Goal: Task Accomplishment & Management: Use online tool/utility

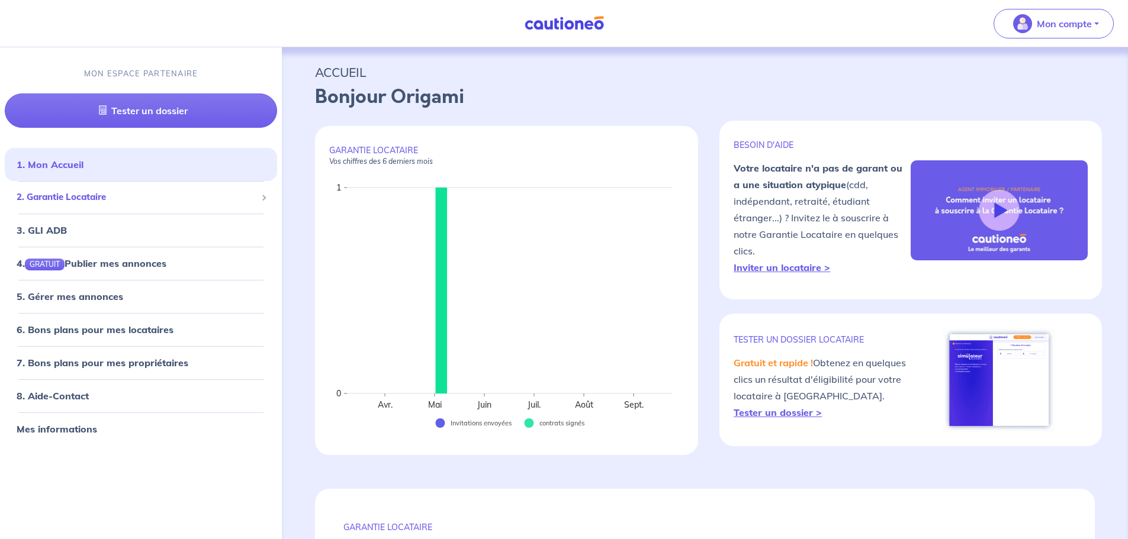
click at [66, 199] on span "2. Garantie Locataire" at bounding box center [137, 198] width 240 height 14
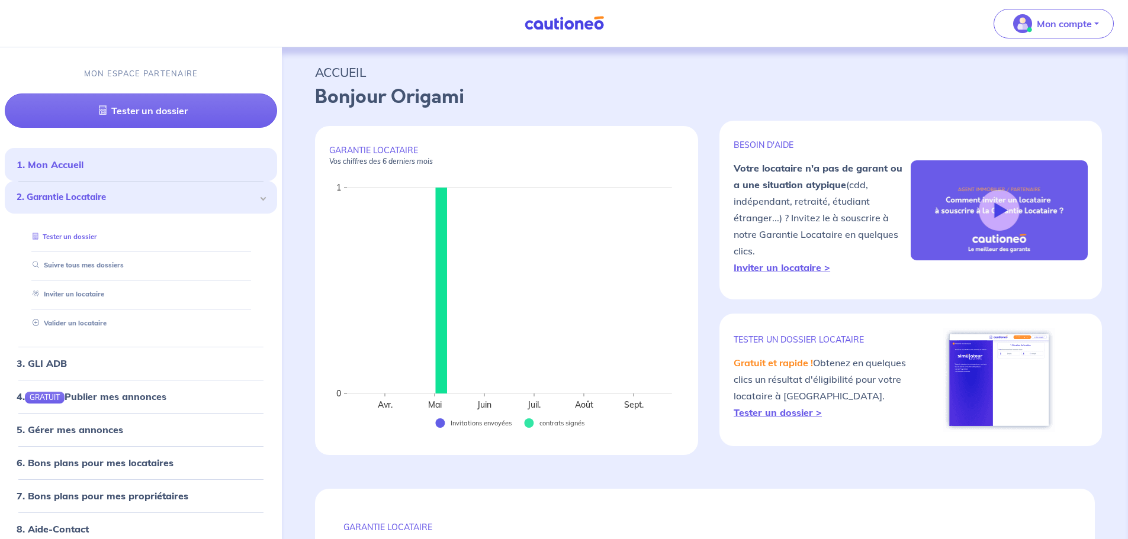
click at [70, 241] on link "Tester un dossier" at bounding box center [62, 237] width 69 height 8
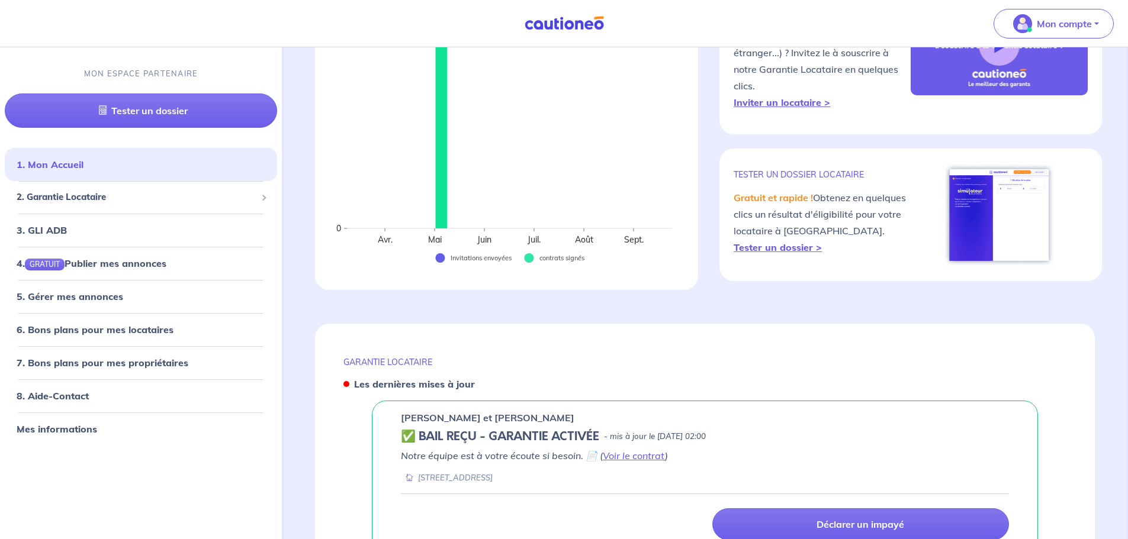
scroll to position [281, 0]
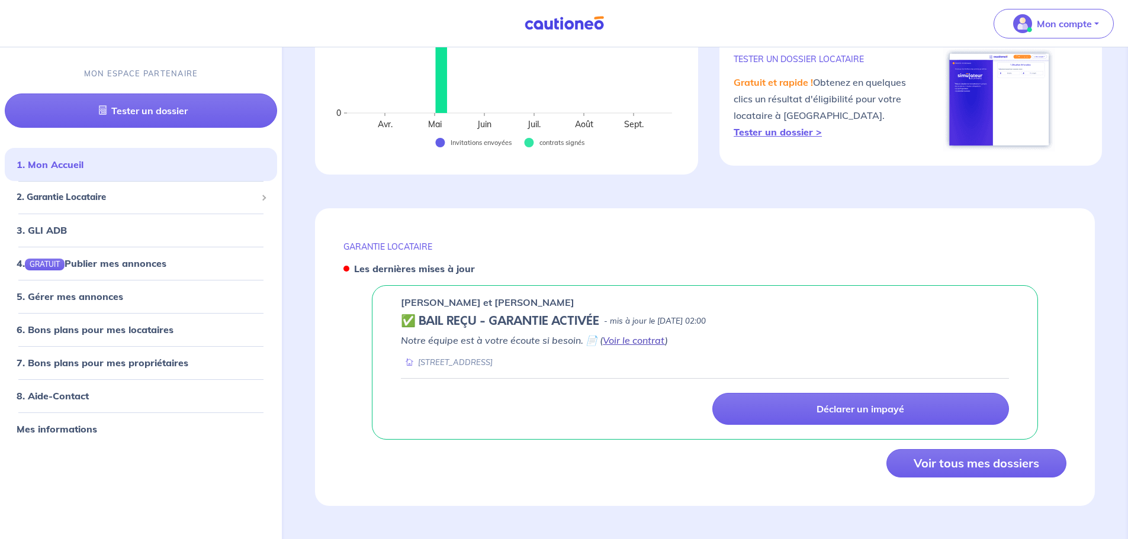
click at [627, 340] on link "Voir le contrat" at bounding box center [634, 341] width 62 height 12
click at [58, 228] on link "3. GLI ADB" at bounding box center [41, 230] width 49 height 12
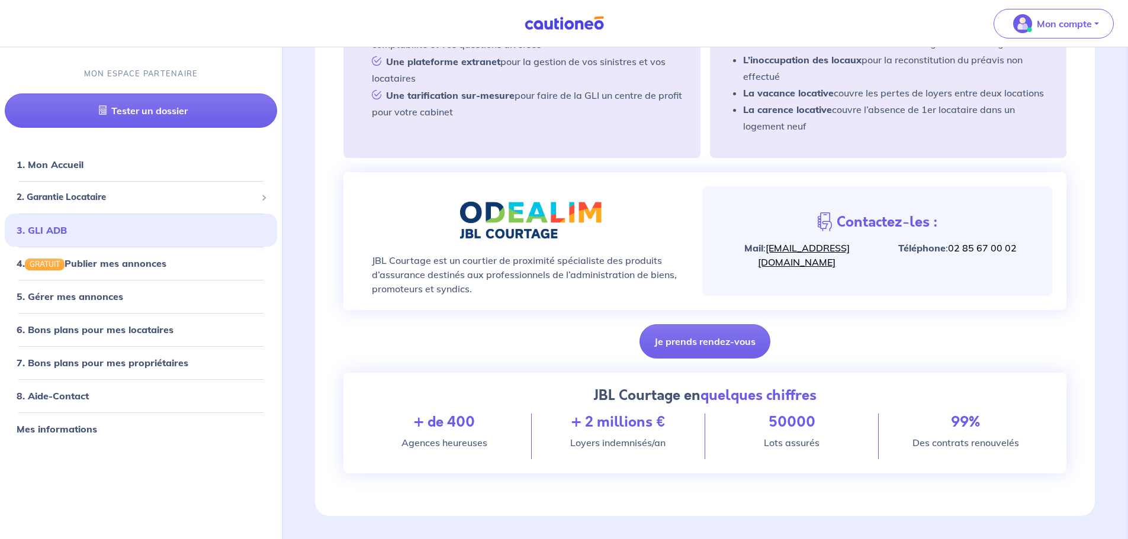
scroll to position [355, 0]
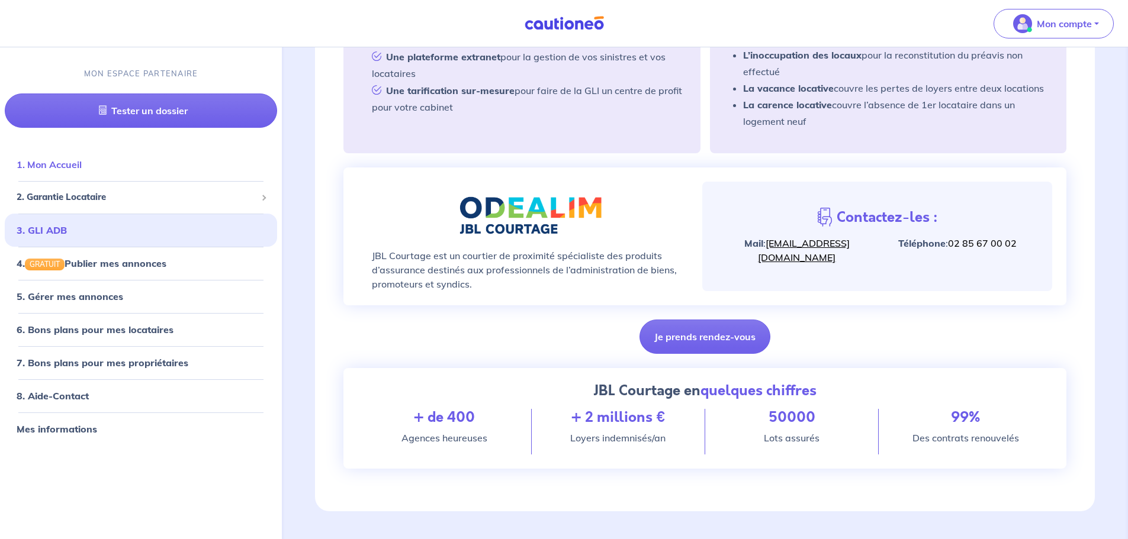
click at [67, 171] on link "1. Mon Accueil" at bounding box center [49, 165] width 65 height 12
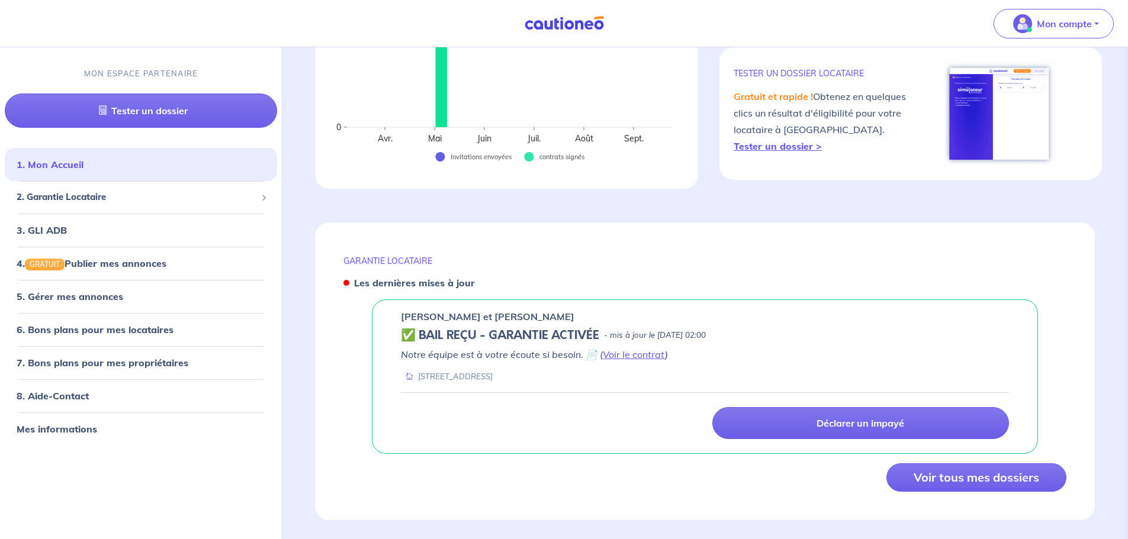
scroll to position [281, 0]
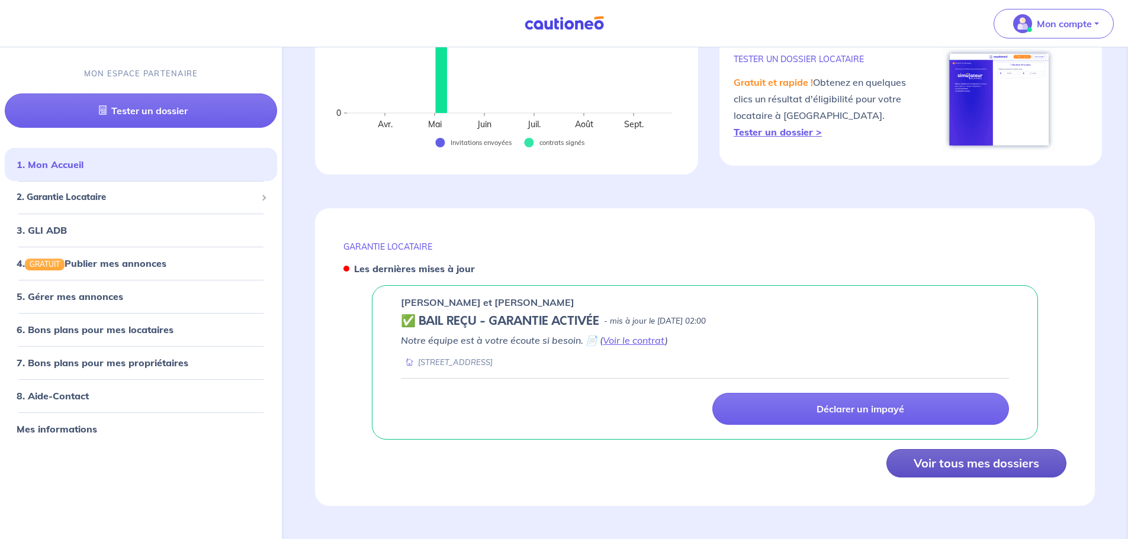
click at [942, 467] on button "Voir tous mes dossiers" at bounding box center [976, 463] width 180 height 28
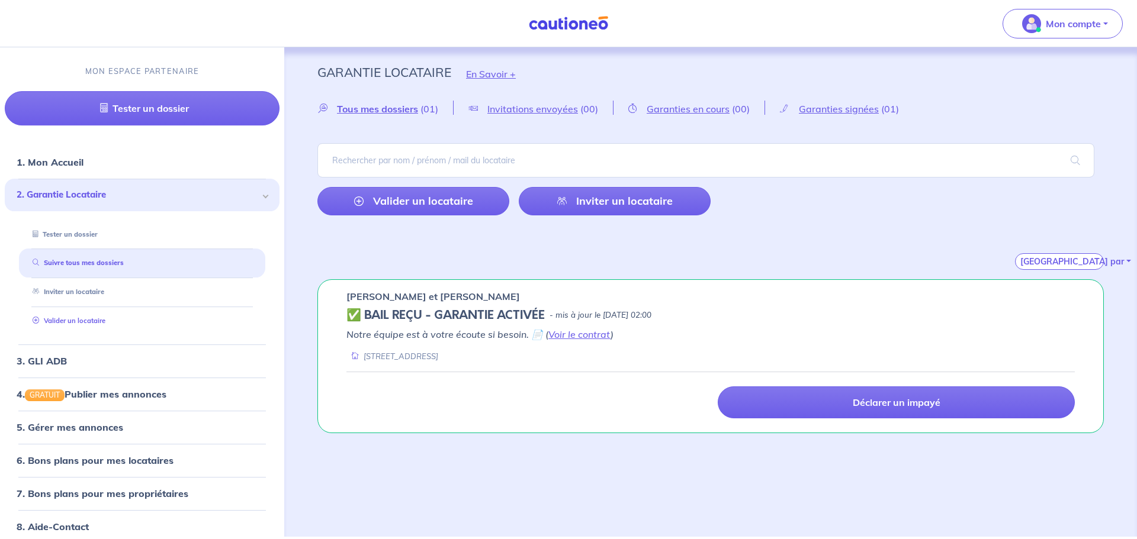
click at [73, 321] on link "Valider un locataire" at bounding box center [67, 321] width 78 height 8
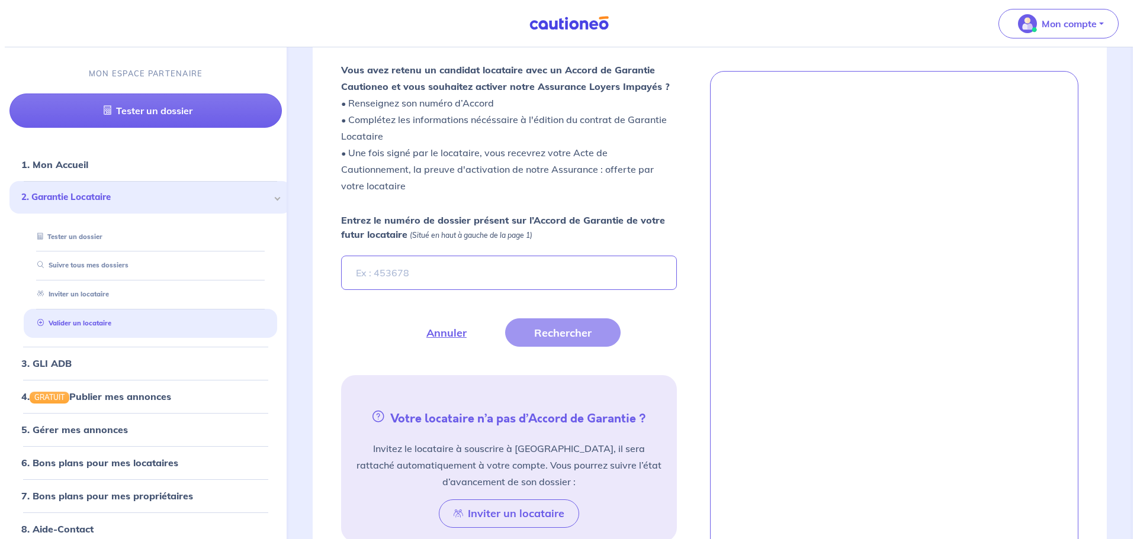
scroll to position [329, 0]
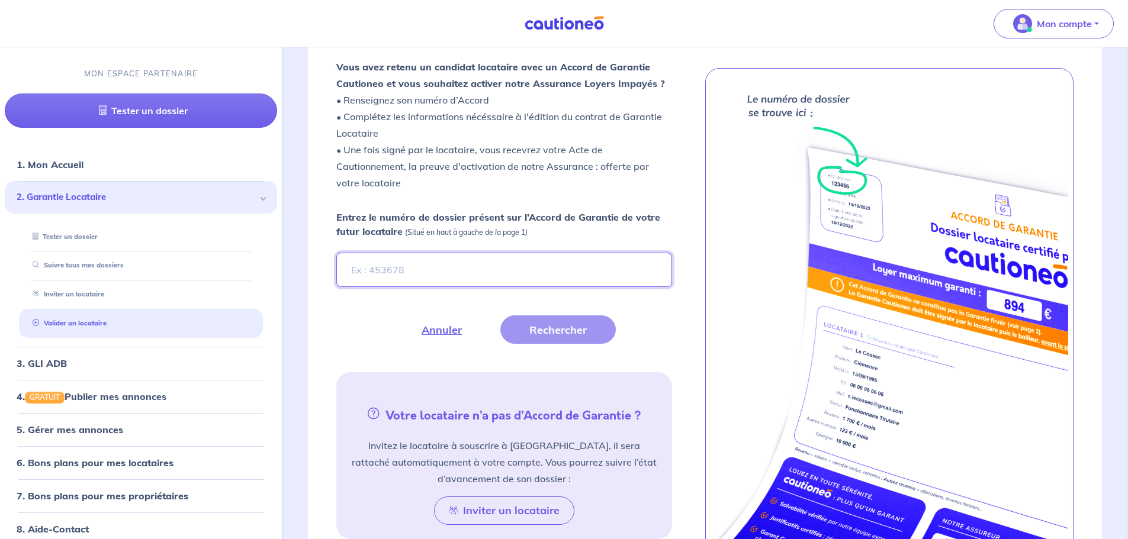
paste input "eXOlFV"
type input "eXOlFV"
click at [525, 322] on button "Rechercher" at bounding box center [557, 330] width 115 height 28
